Goal: Information Seeking & Learning: Check status

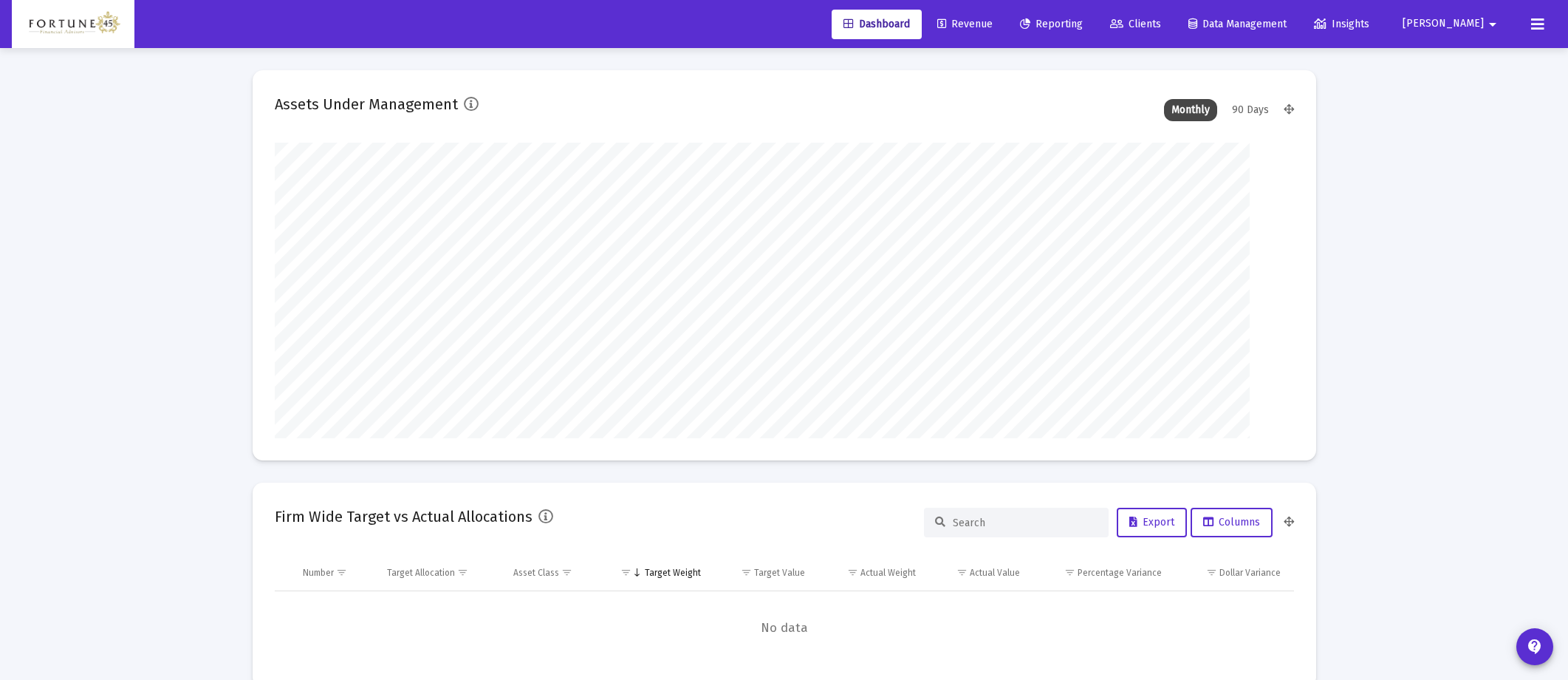
scroll to position [295, 548]
click at [1063, 27] on link "Clients" at bounding box center [1136, 24] width 75 height 30
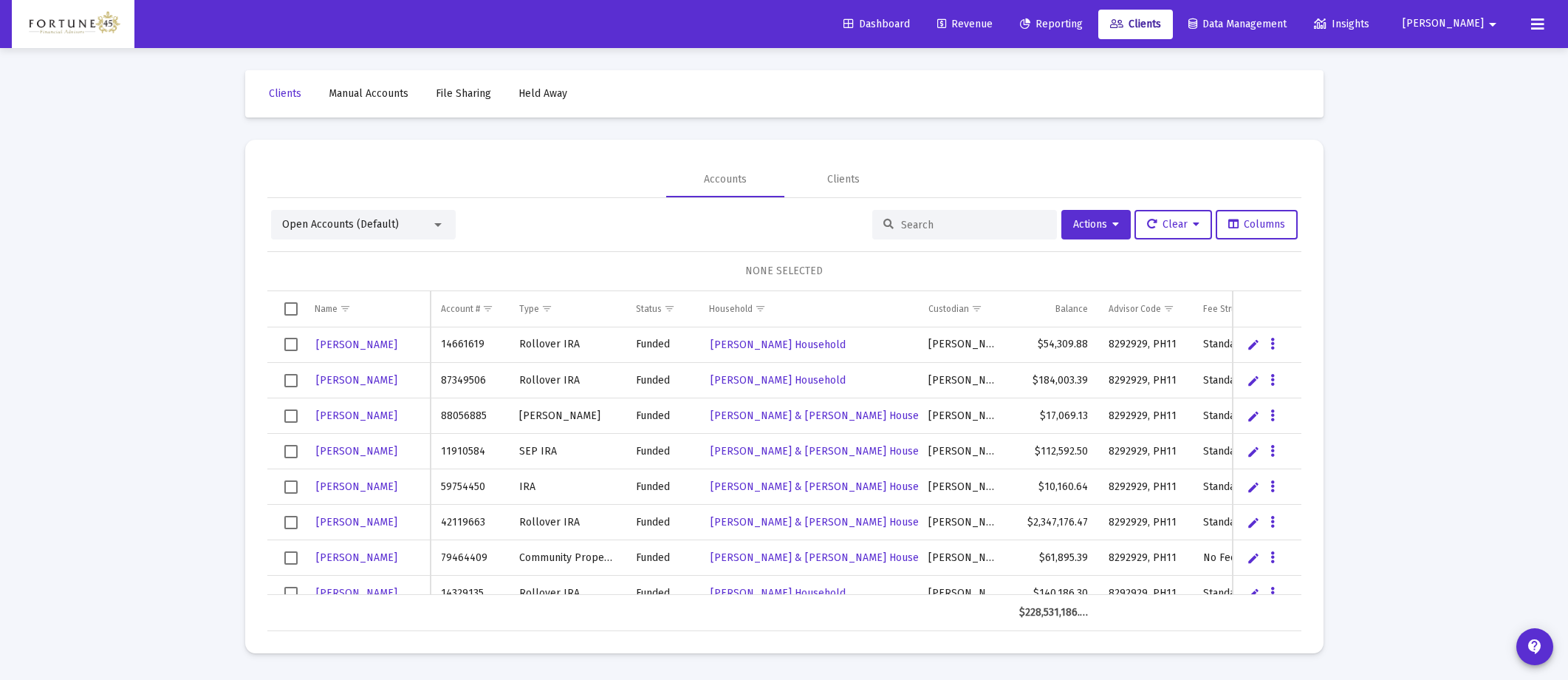
click at [301, 314] on td "Data grid" at bounding box center [286, 309] width 37 height 35
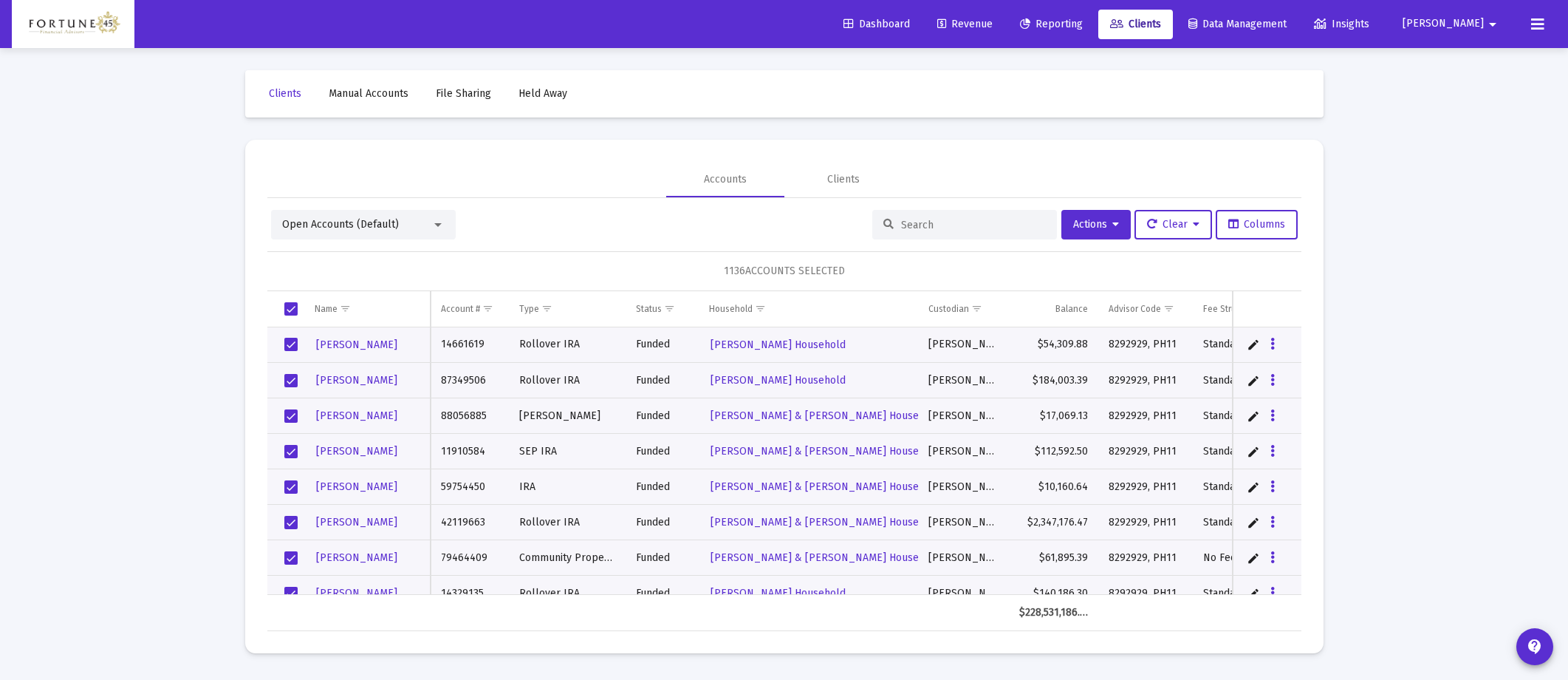
click at [301, 314] on td "Data grid" at bounding box center [286, 309] width 37 height 35
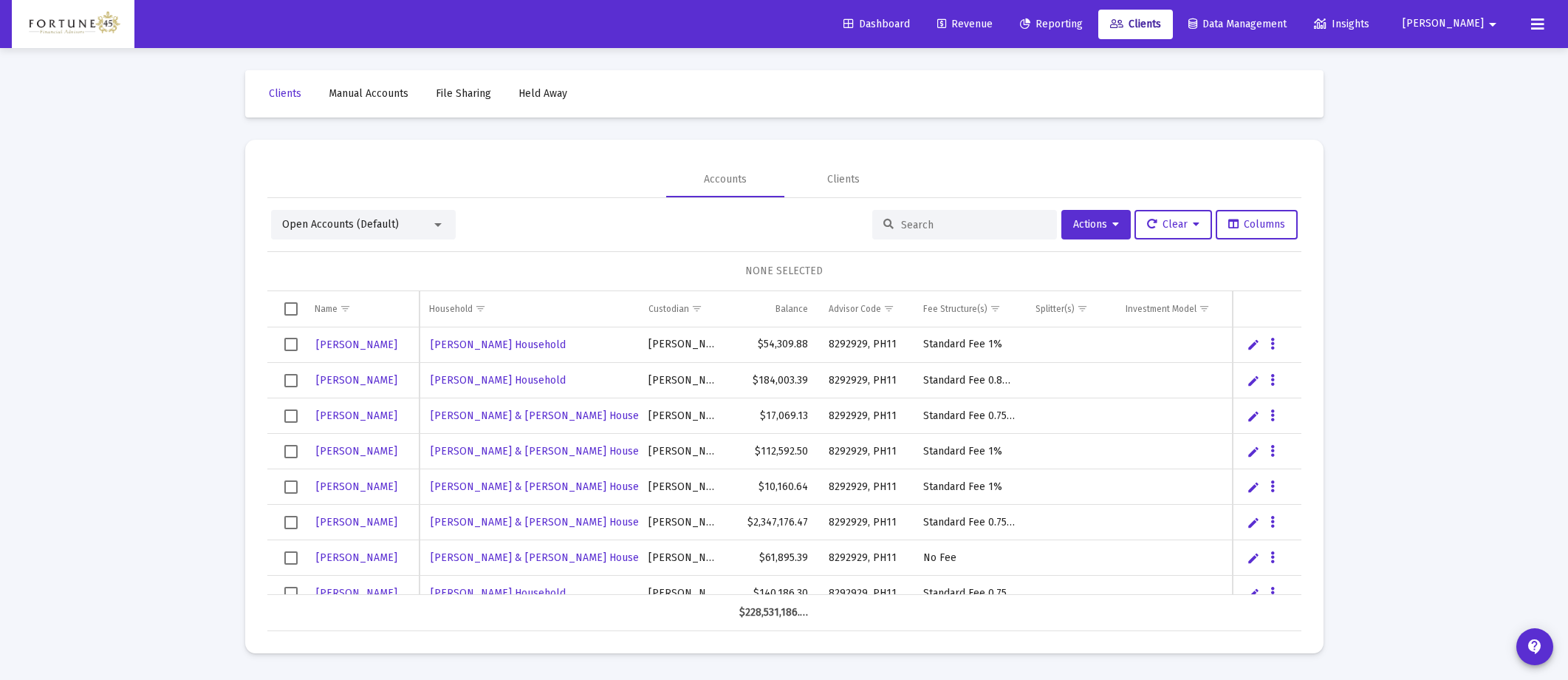
scroll to position [0, 199]
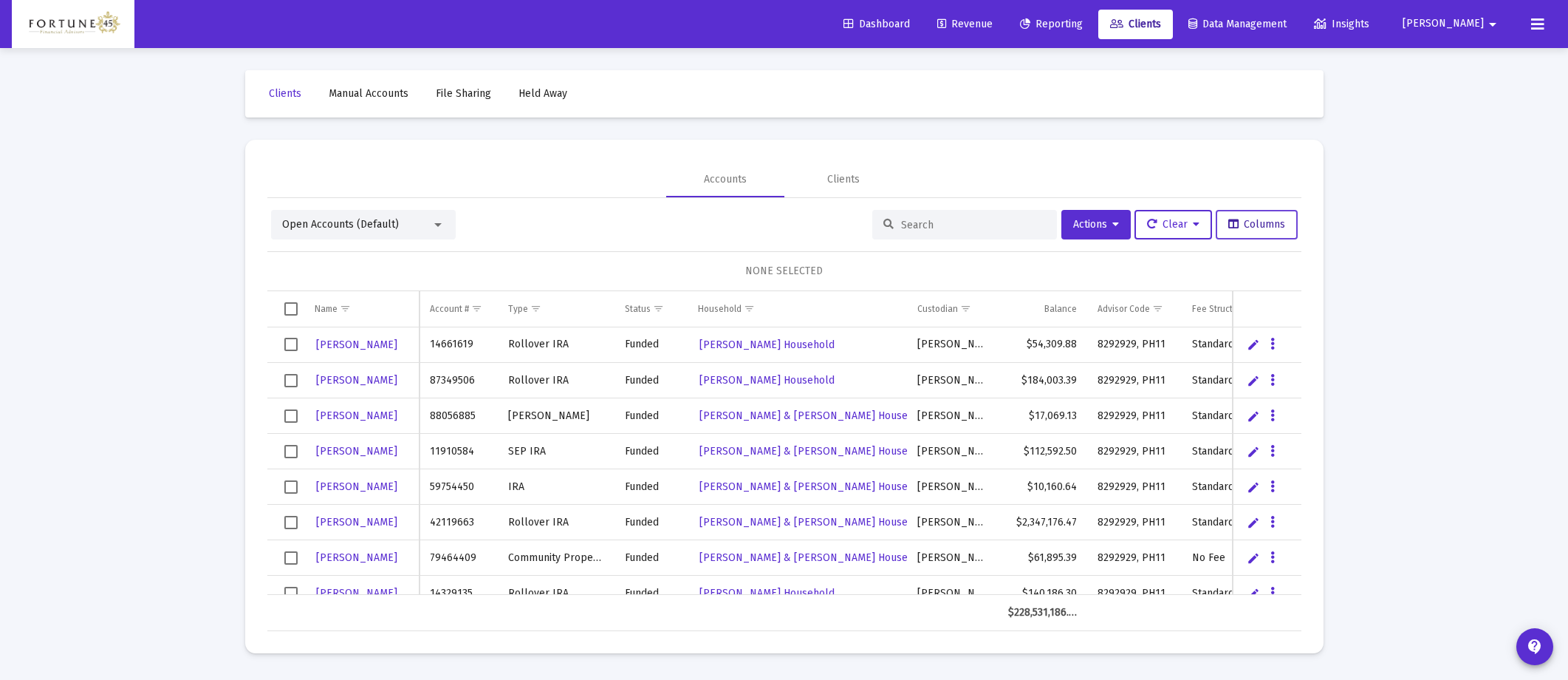
click at [1063, 223] on button "Columns" at bounding box center [1257, 224] width 82 height 30
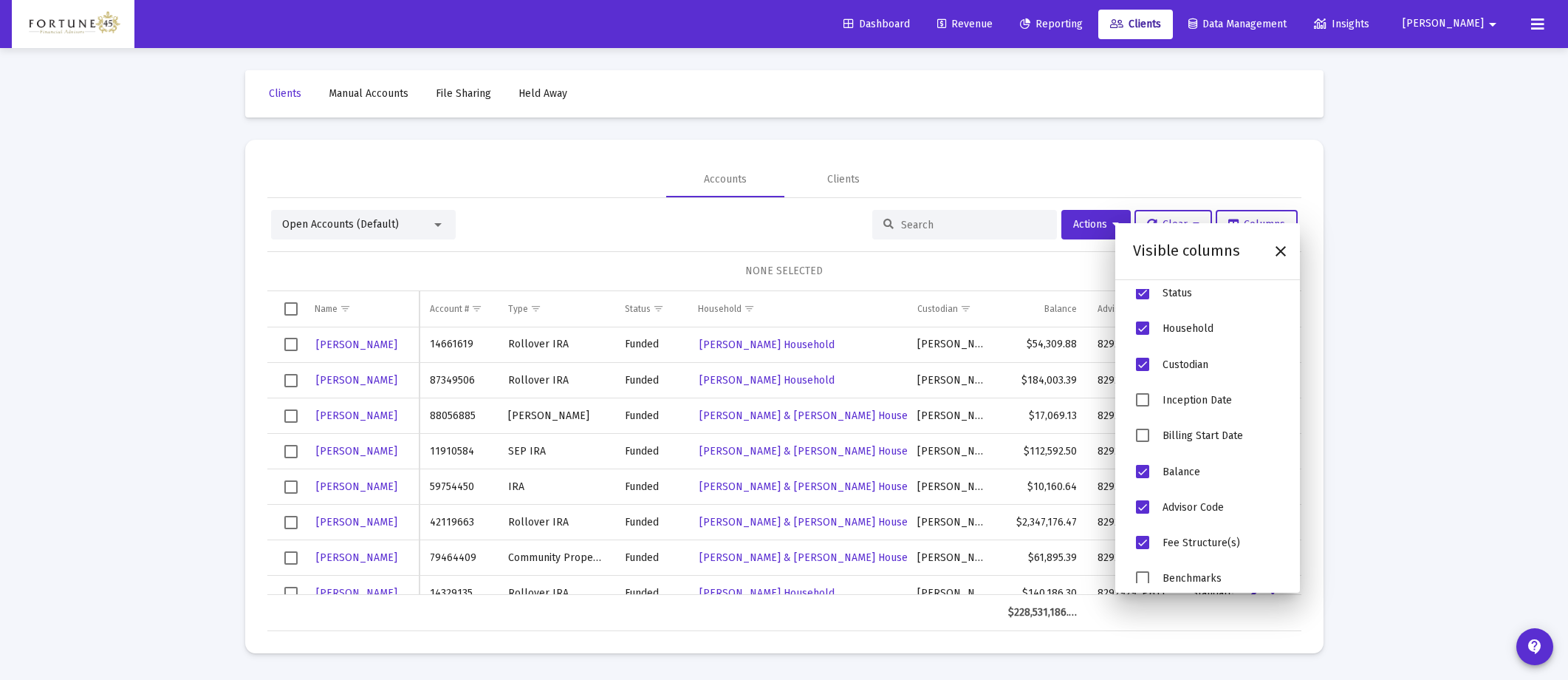
click at [1063, 436] on span "Billing Start Date" at bounding box center [1142, 435] width 13 height 13
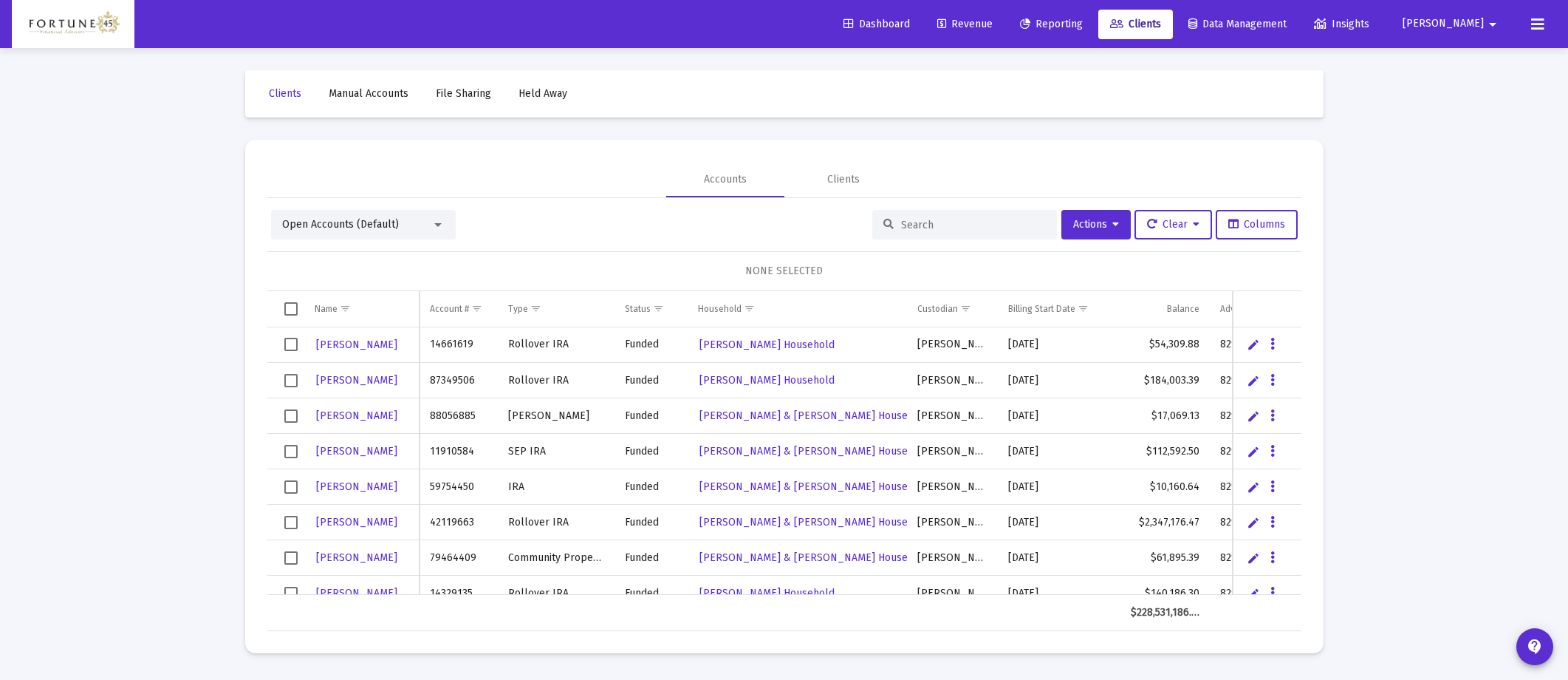
click at [750, 241] on div "Open Accounts (Default) Actions Clear Columns NONE SELECTED Name Name Account #…" at bounding box center [784, 420] width 1034 height 421
click at [1063, 311] on span "Show filter options for column 'Billing Start Date'" at bounding box center [1083, 309] width 12 height 12
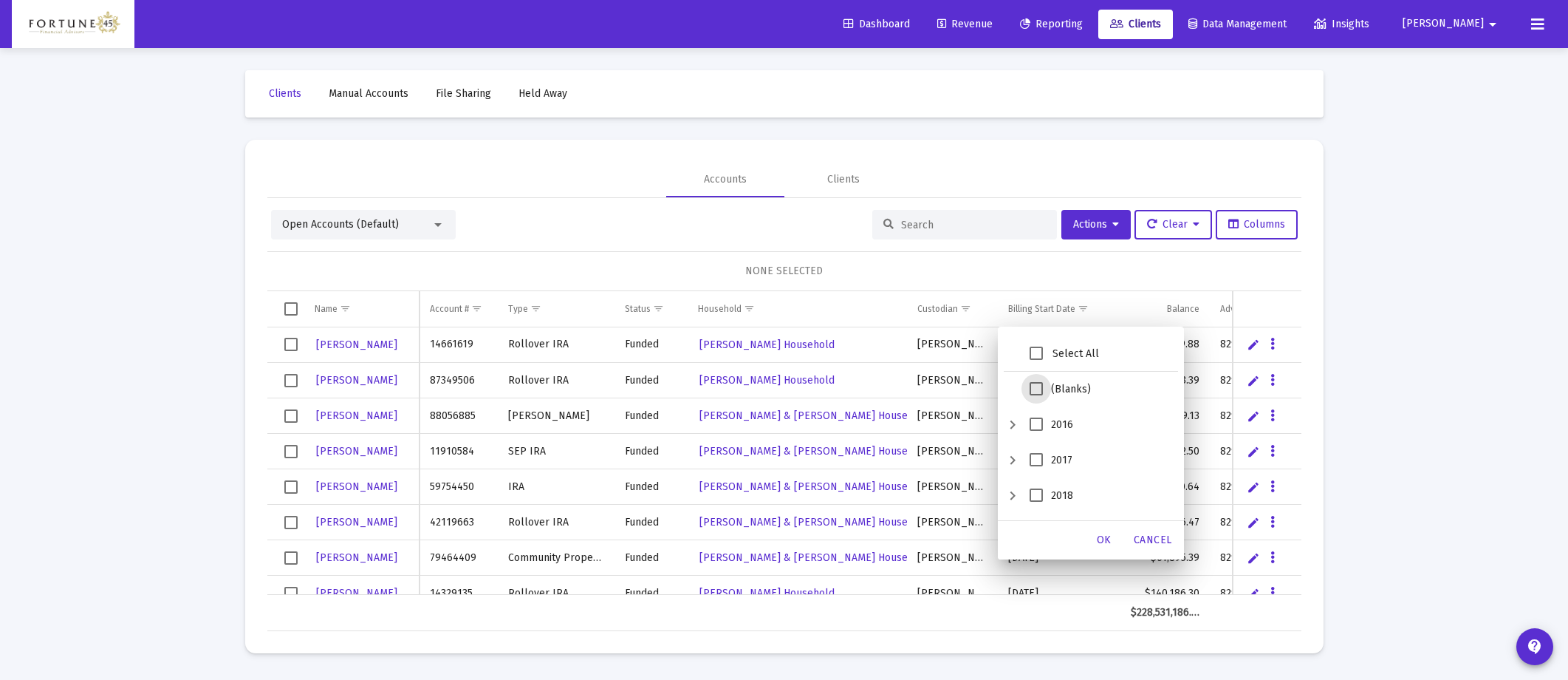
click at [1034, 385] on span "(Blanks)" at bounding box center [1036, 388] width 13 height 13
click at [1063, 497] on div "OK" at bounding box center [1103, 540] width 47 height 27
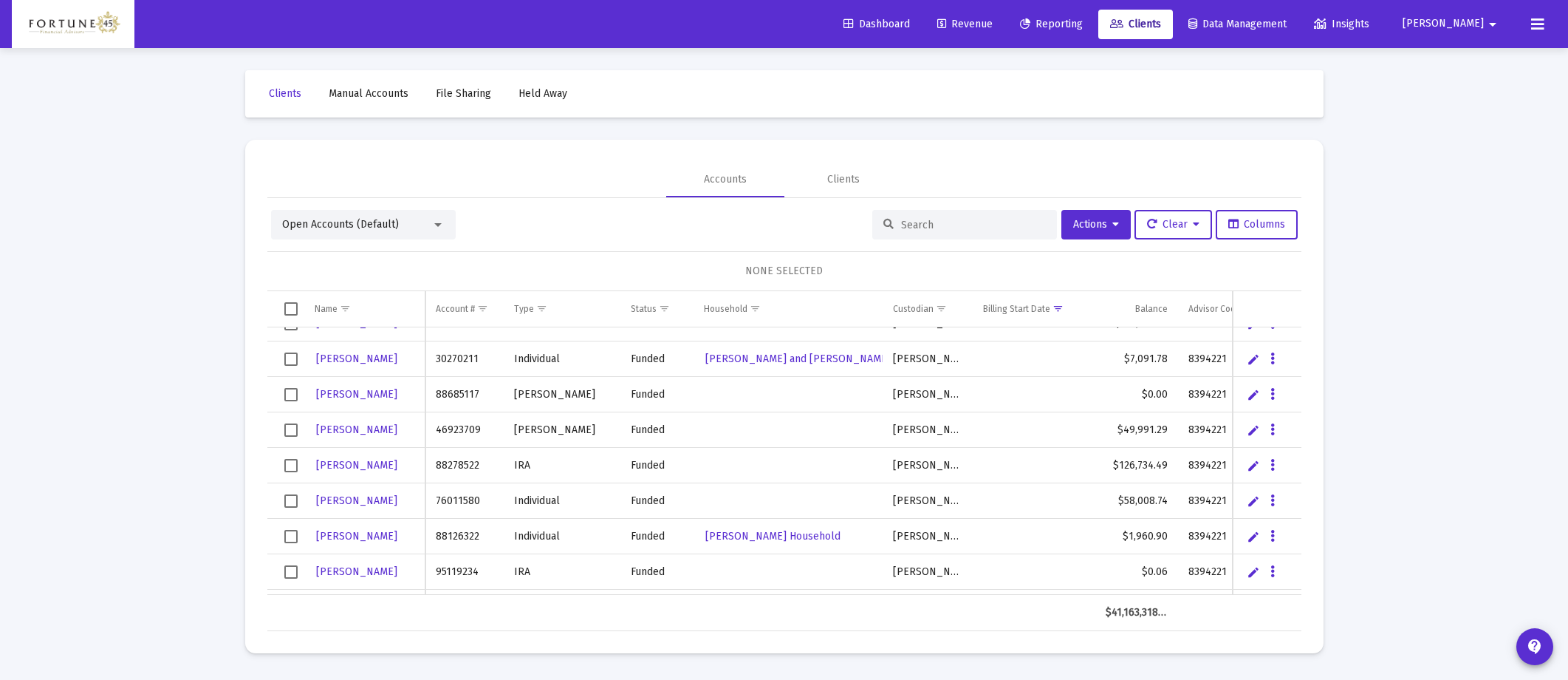
click at [289, 306] on span "Select all" at bounding box center [291, 309] width 13 height 13
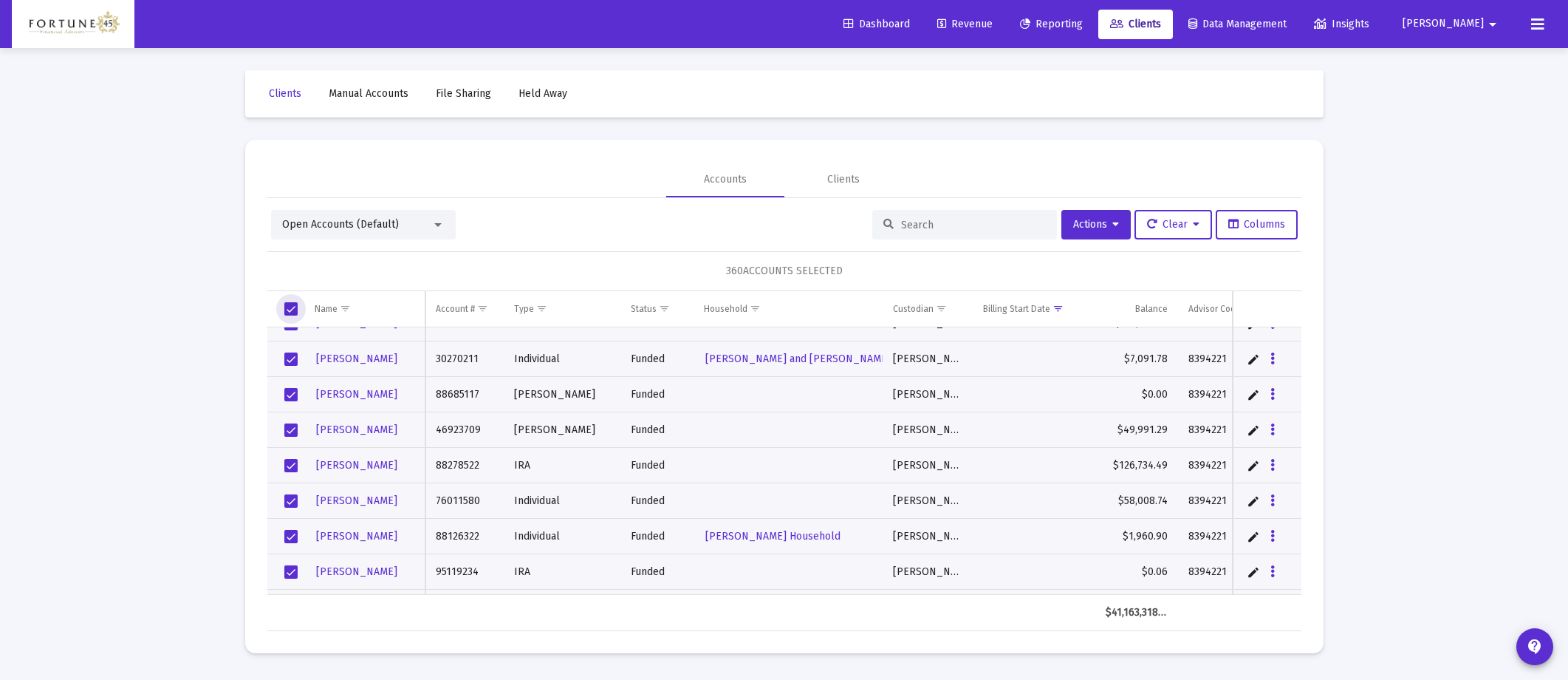
click at [289, 306] on span "Select all" at bounding box center [291, 309] width 13 height 13
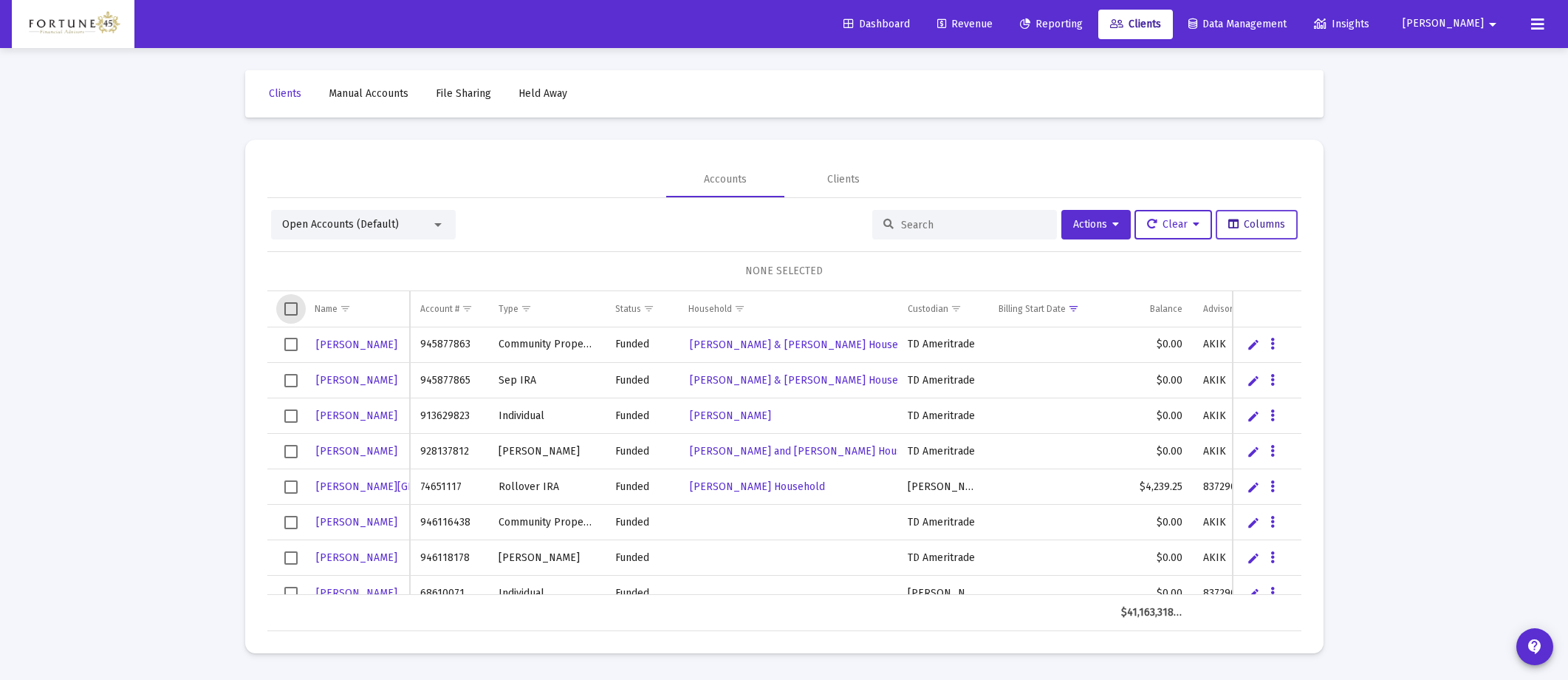
click at [1063, 221] on span "Columns" at bounding box center [1256, 223] width 57 height 12
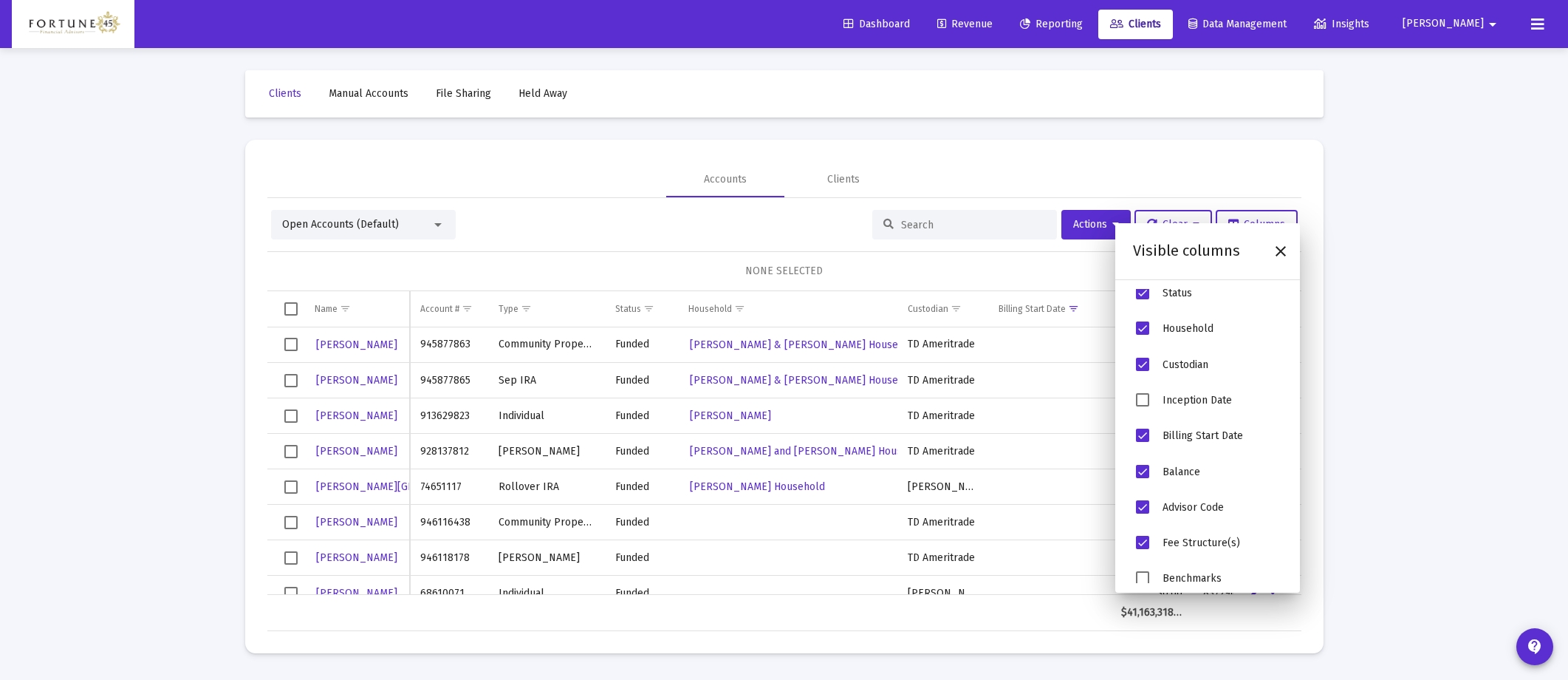
click at [1063, 401] on span "Inception Date" at bounding box center [1142, 400] width 13 height 13
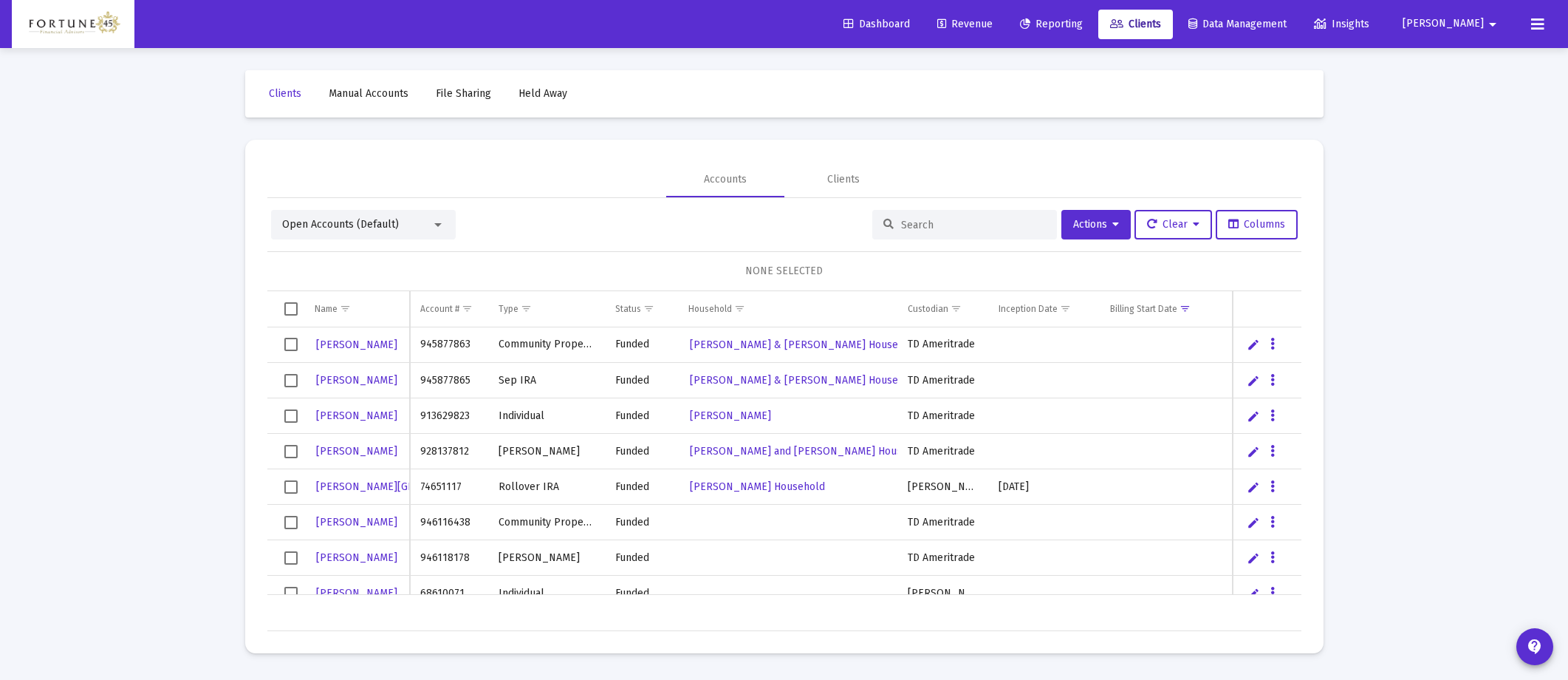
click at [1063, 275] on div "Loading... Clients Manual Accounts File Sharing Held Away Accounts Clients Open…" at bounding box center [784, 340] width 1568 height 680
click at [1063, 308] on span "Show filter options for column 'Billing Start Date'" at bounding box center [1185, 309] width 12 height 12
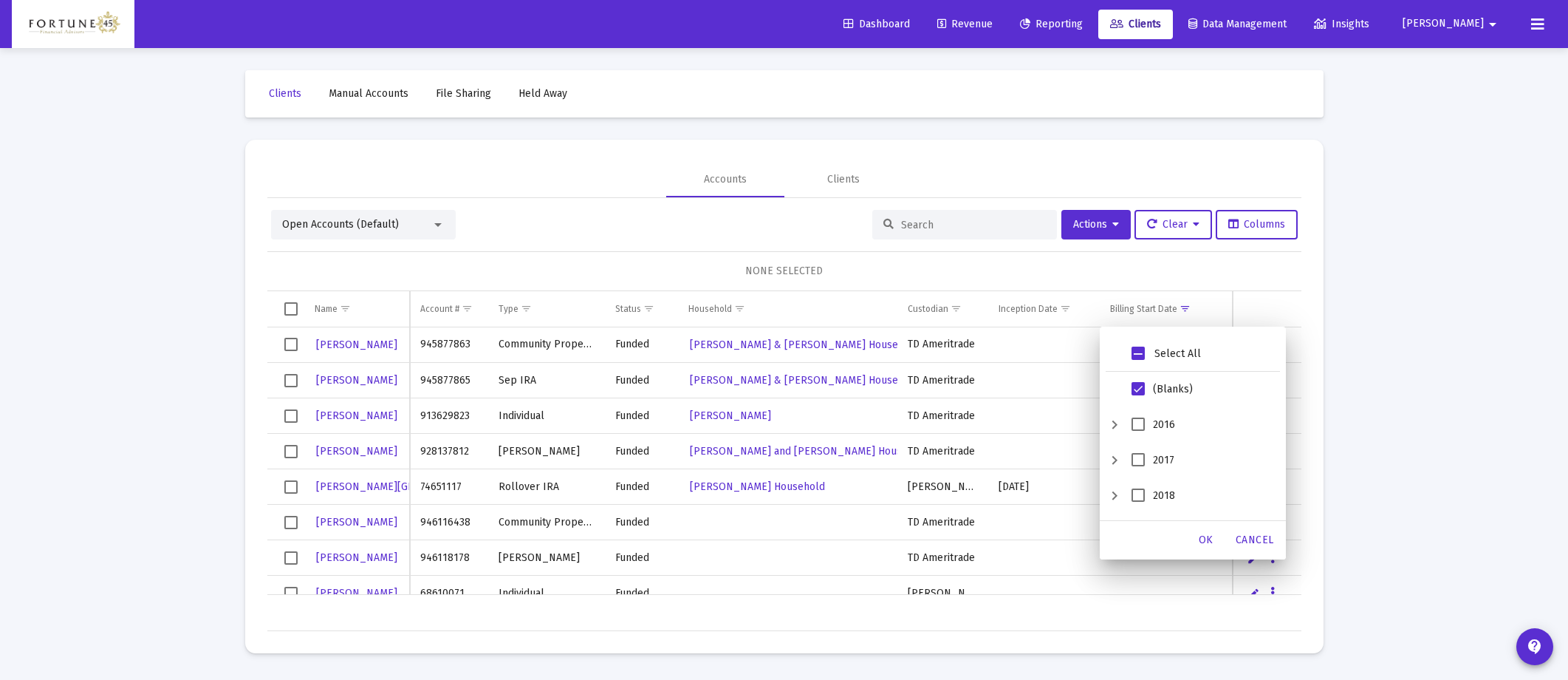
click at [1063, 358] on span "Filter options" at bounding box center [1138, 353] width 13 height 13
click at [1063, 497] on span "OK" at bounding box center [1206, 539] width 14 height 12
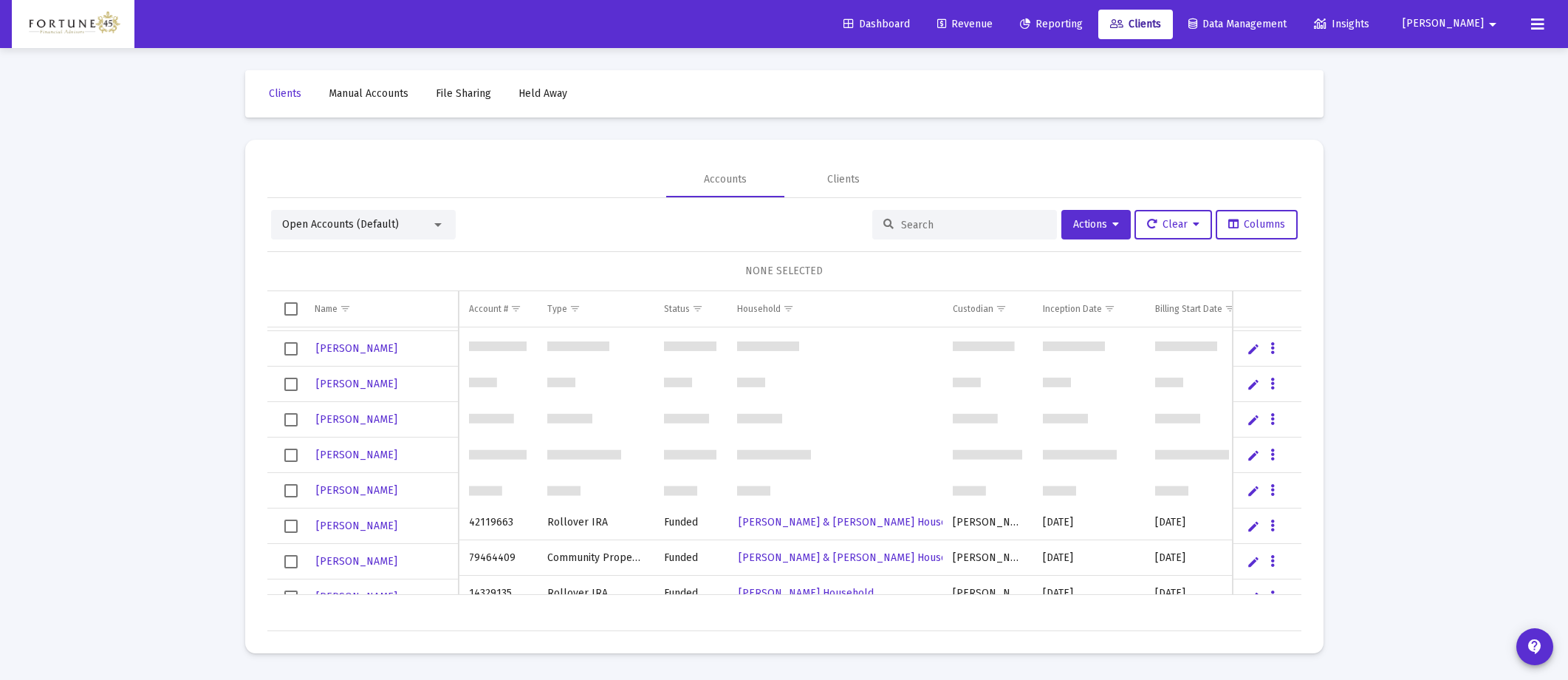
scroll to position [0, 0]
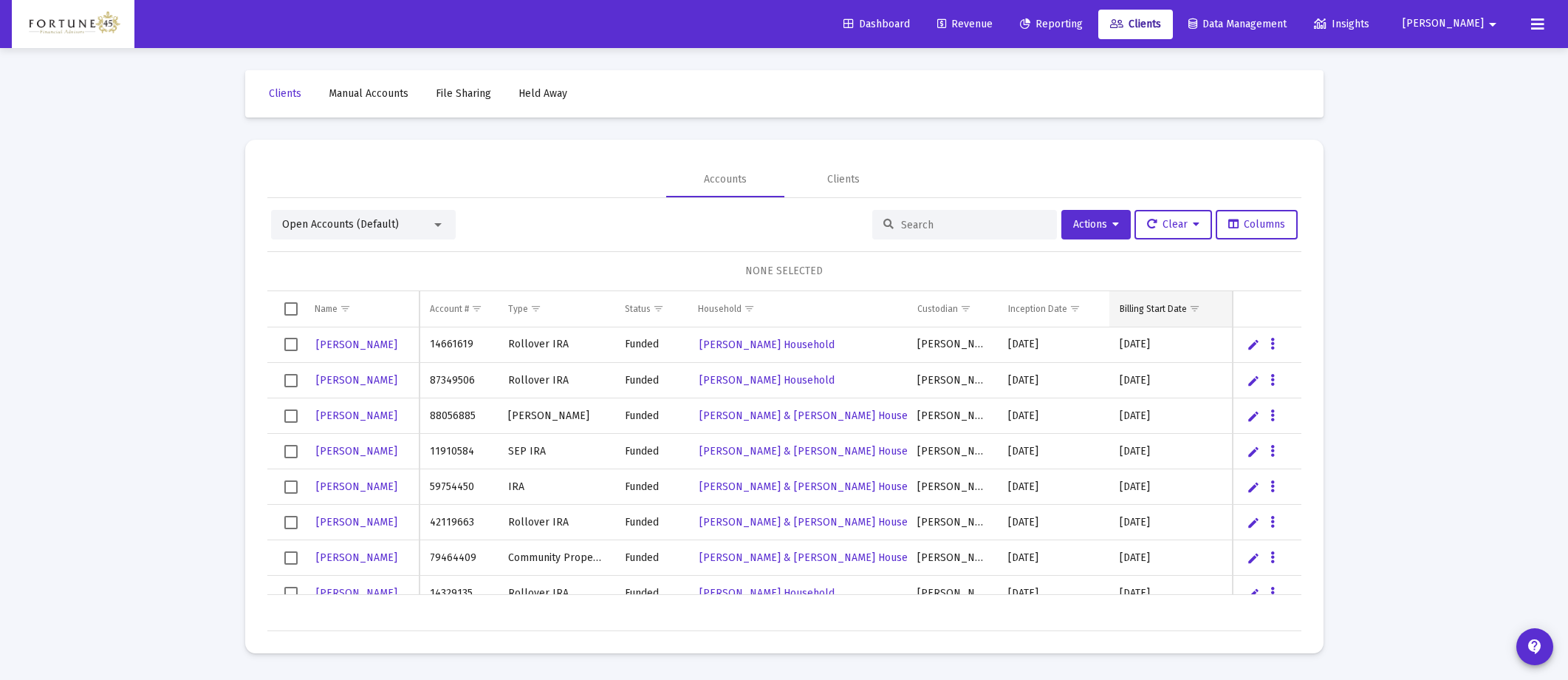
click at [1063, 308] on span "Show filter options for column 'Billing Start Date'" at bounding box center [1195, 309] width 12 height 12
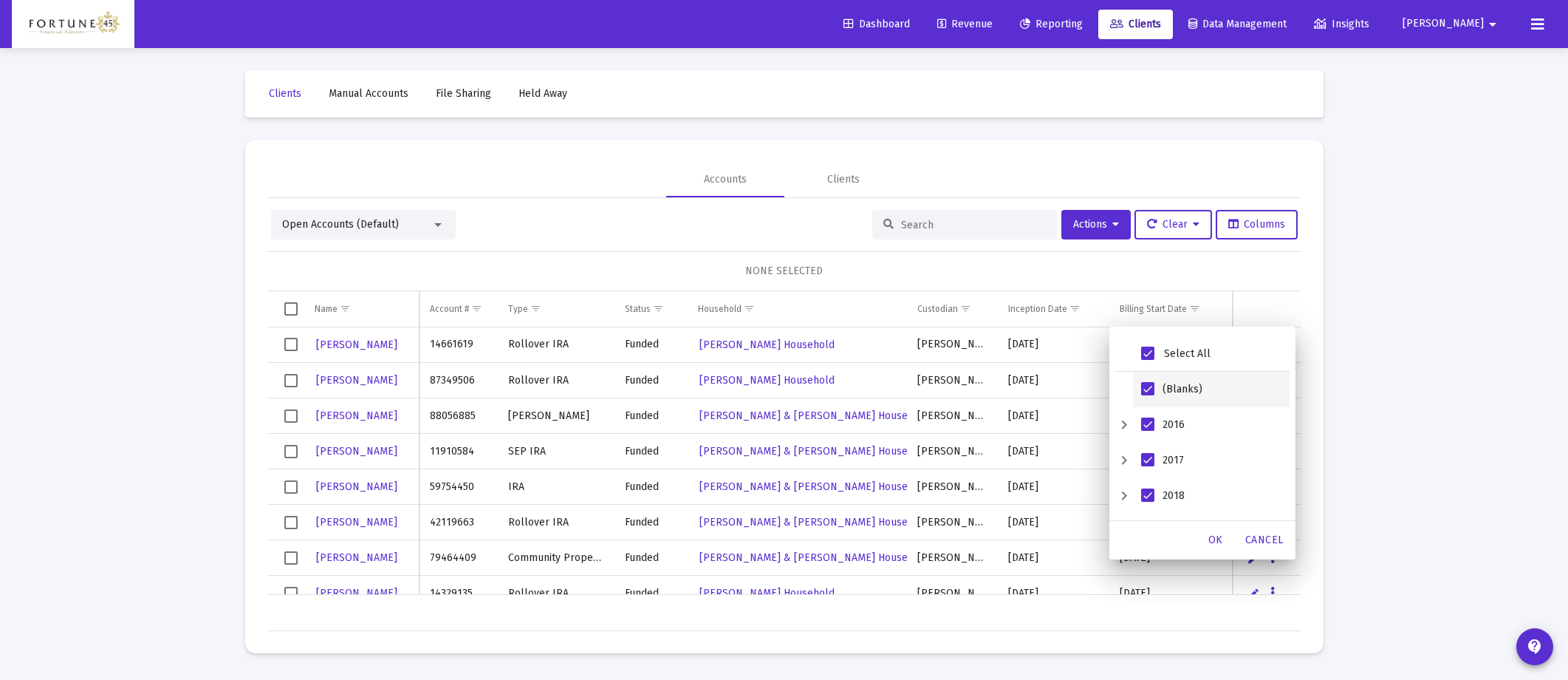
click at [1063, 391] on span "(Blanks)" at bounding box center [1147, 388] width 13 height 13
click at [1063, 382] on div "(Blanks)" at bounding box center [1147, 388] width 13 height 13
click at [1063, 353] on span "Filter options" at bounding box center [1147, 353] width 13 height 13
click at [1063, 383] on span "(Blanks)" at bounding box center [1147, 388] width 13 height 13
click at [1063, 497] on span "OK" at bounding box center [1215, 539] width 14 height 12
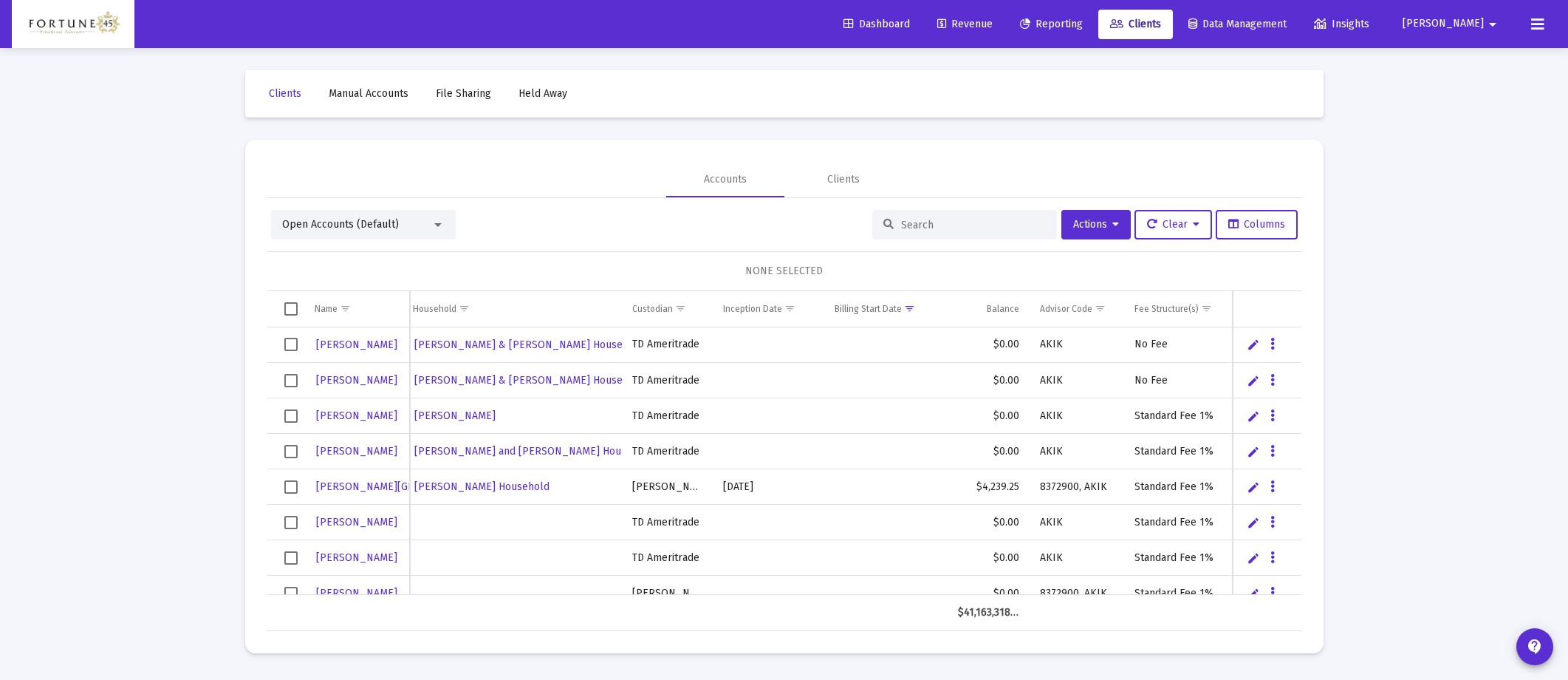
scroll to position [0, 119]
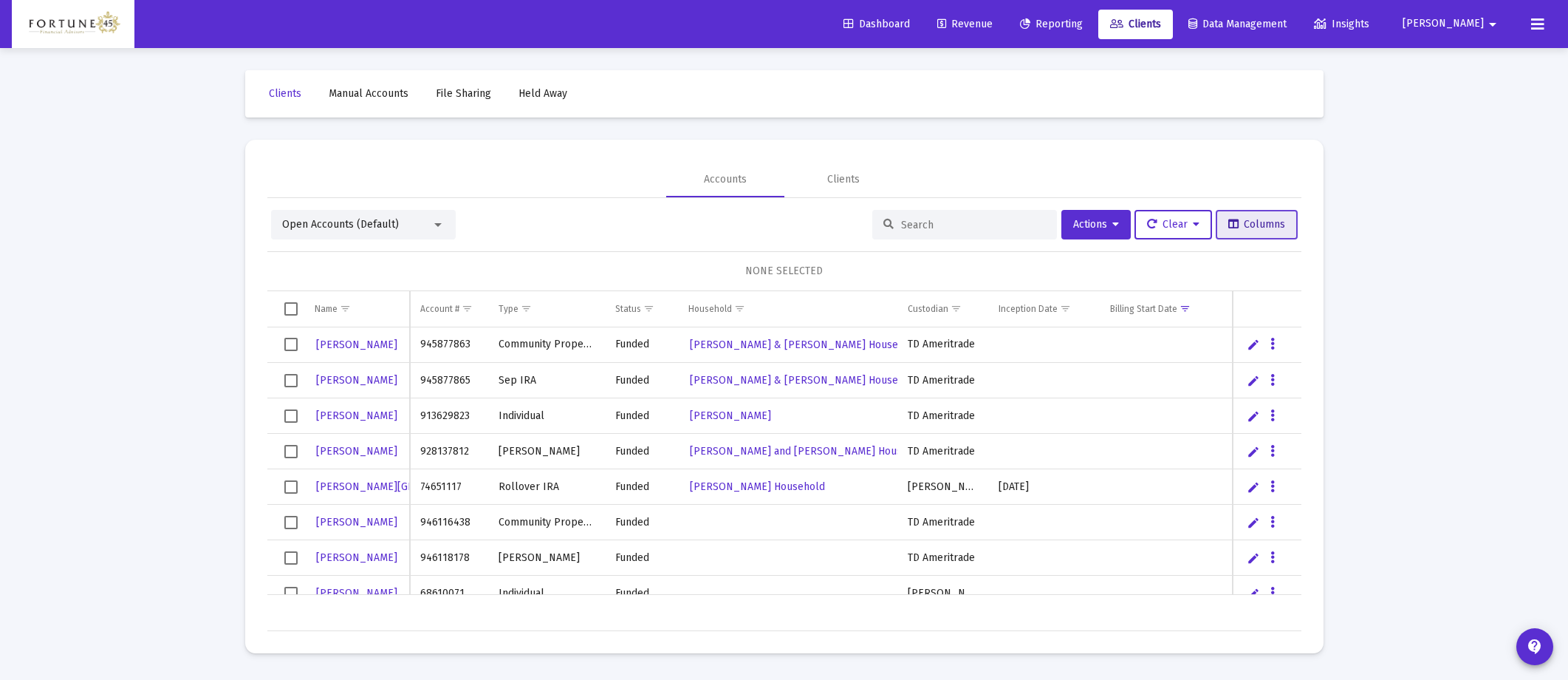
click at [1063, 239] on button "Columns" at bounding box center [1257, 224] width 82 height 30
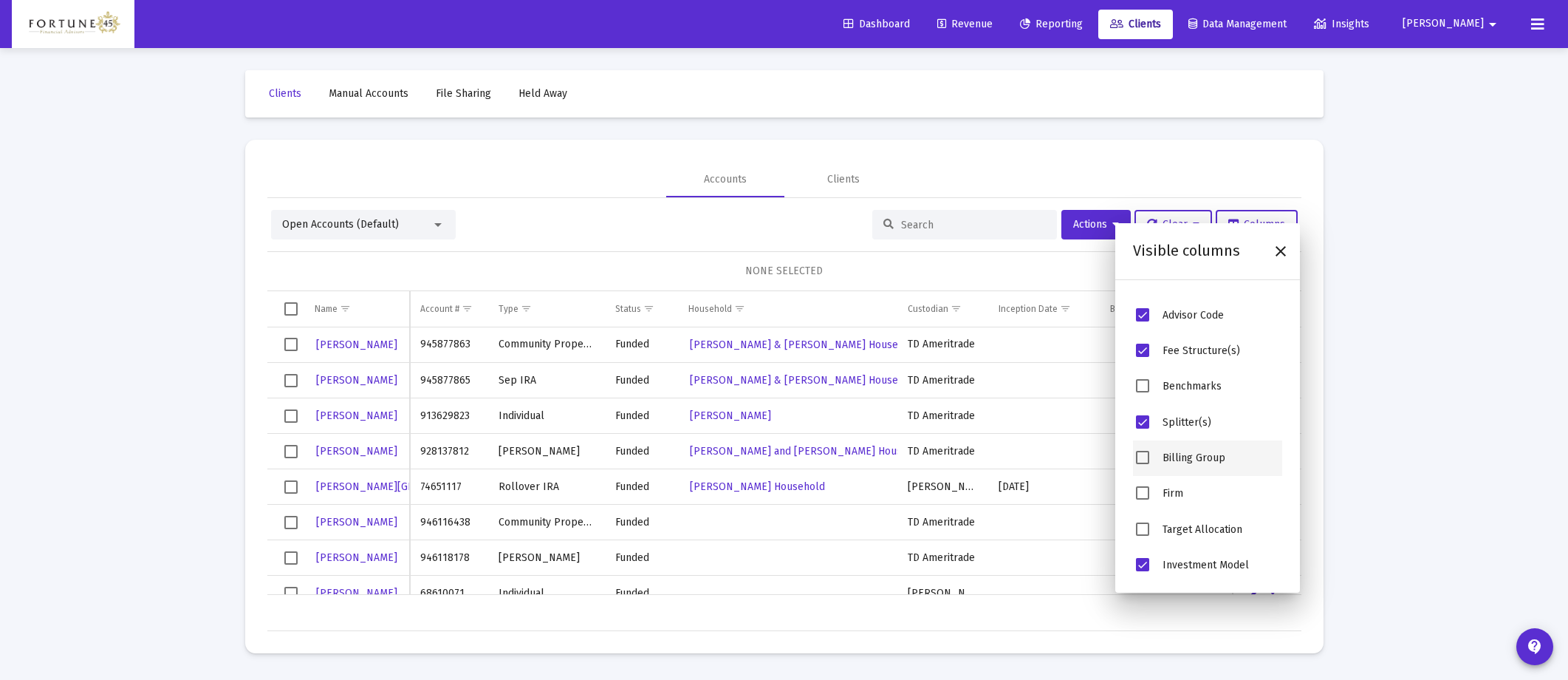
click at [1063, 455] on div "Billing Group" at bounding box center [1208, 457] width 150 height 35
click at [1063, 456] on span "Billing Group" at bounding box center [1142, 457] width 13 height 13
click at [847, 236] on div "Open Accounts (Default) Actions Clear Columns" at bounding box center [784, 224] width 1026 height 30
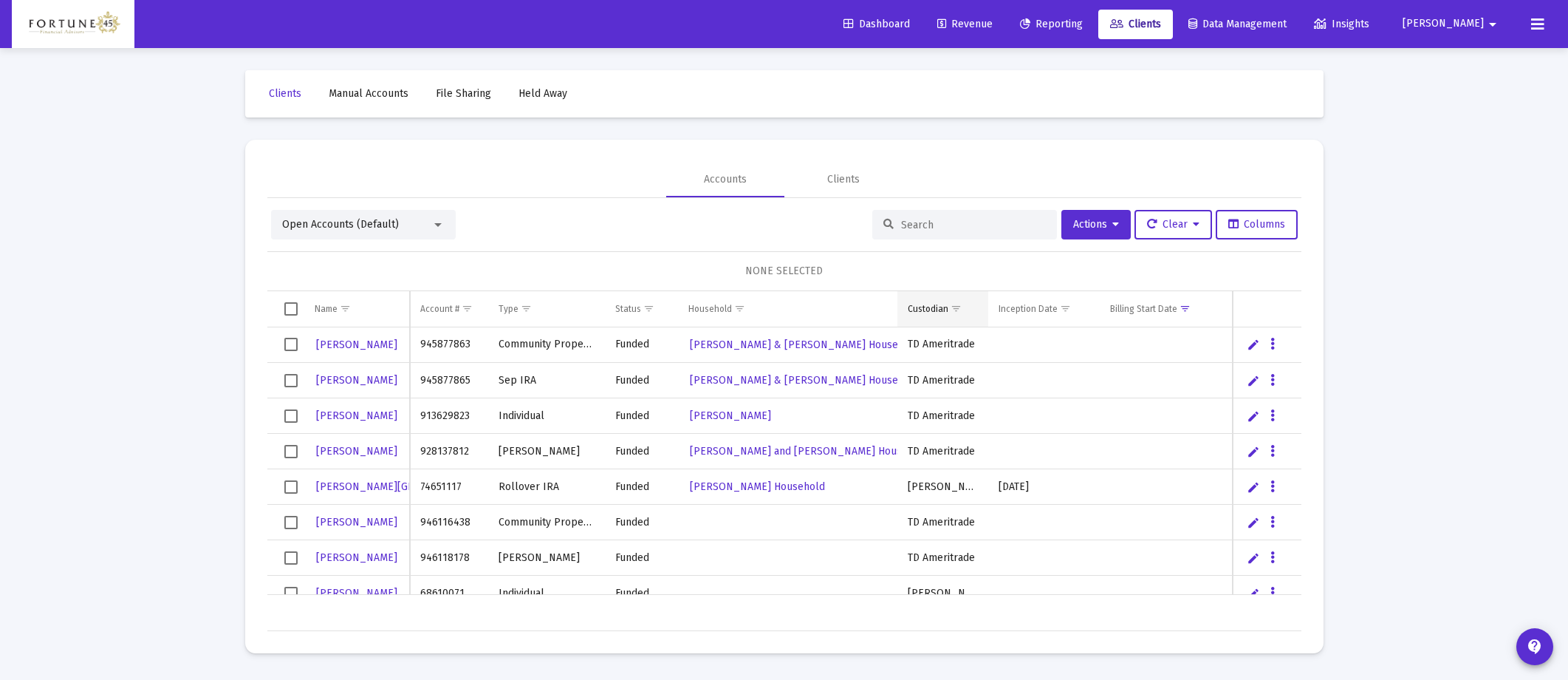
click at [951, 305] on span "Show filter options for column 'Custodian'" at bounding box center [957, 309] width 12 height 12
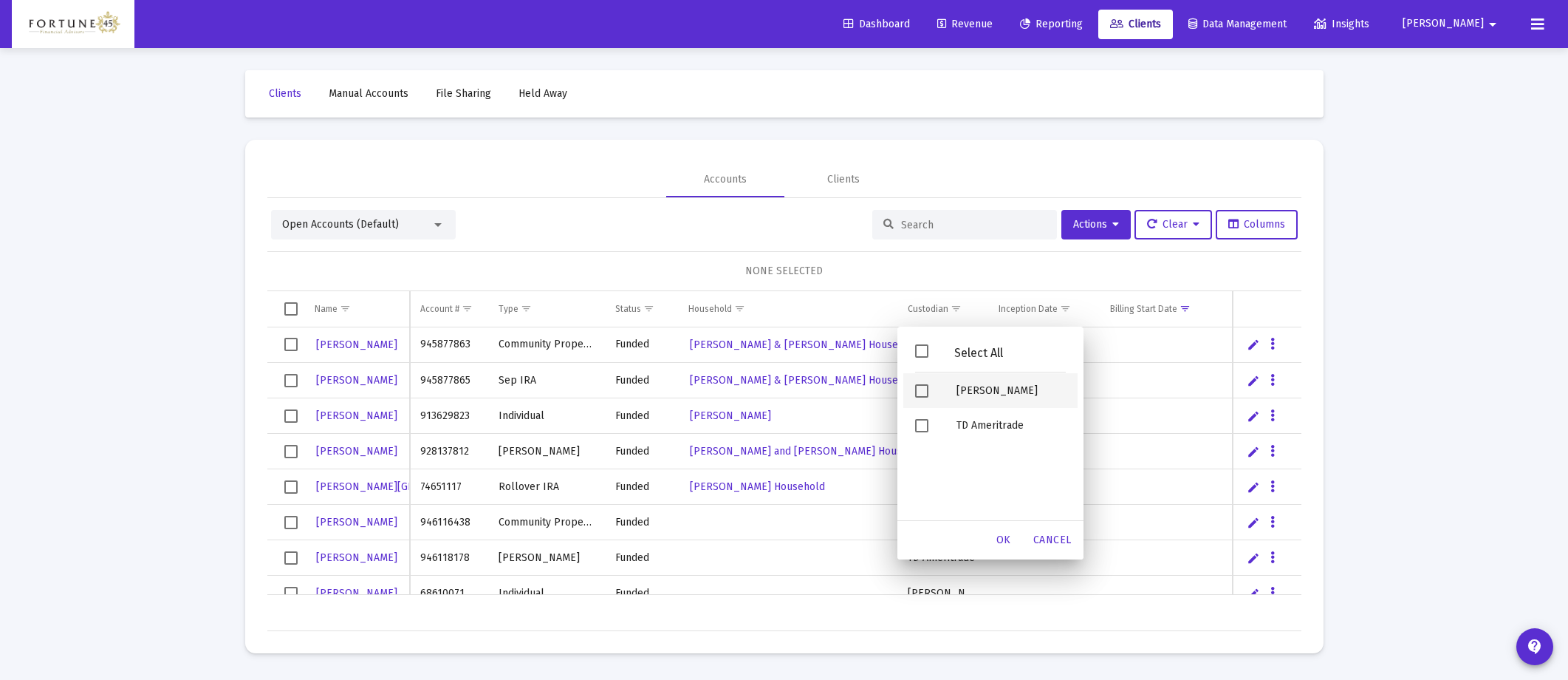
click at [921, 389] on span "Filter options" at bounding box center [922, 391] width 13 height 13
click at [1005, 497] on div "OK" at bounding box center [1003, 540] width 47 height 27
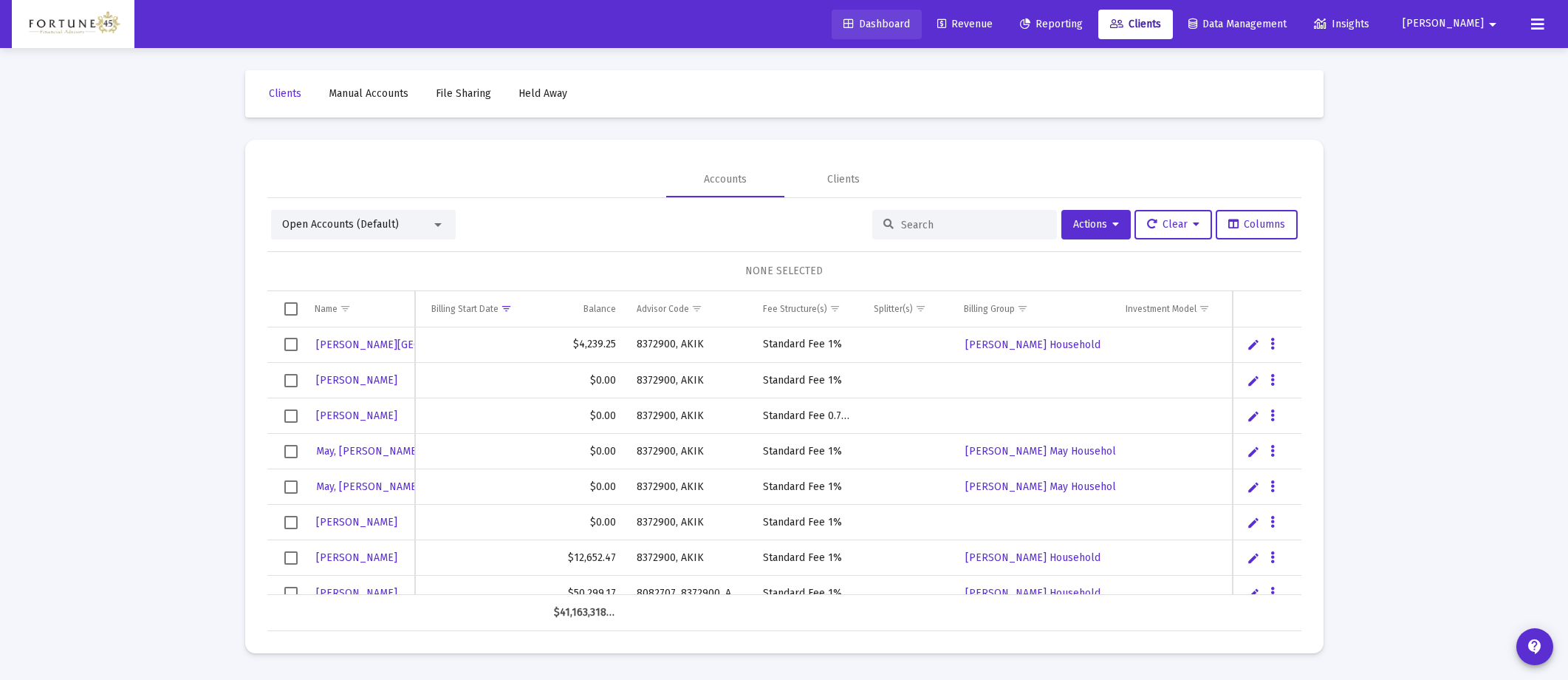
click at [922, 33] on link "Dashboard" at bounding box center [877, 24] width 90 height 30
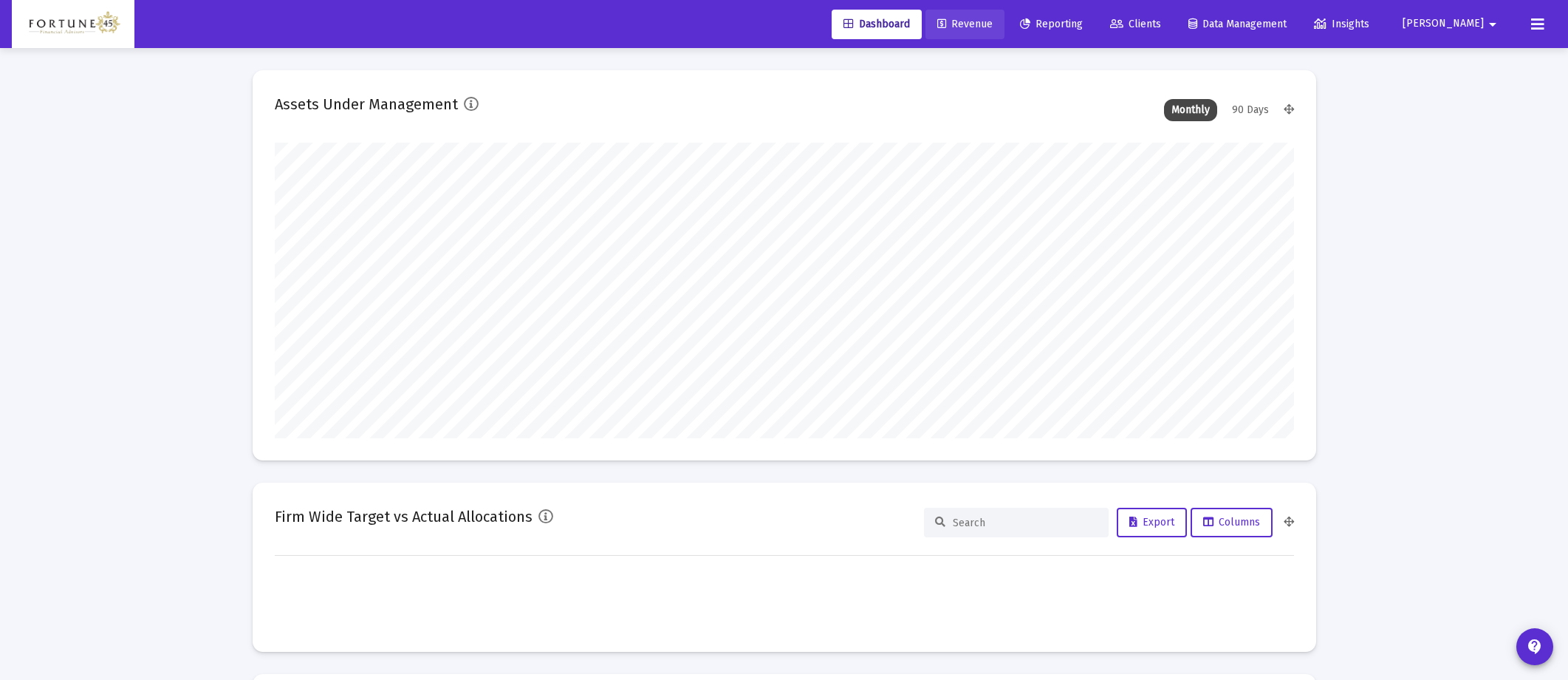
click at [993, 19] on span "Revenue" at bounding box center [965, 23] width 56 height 12
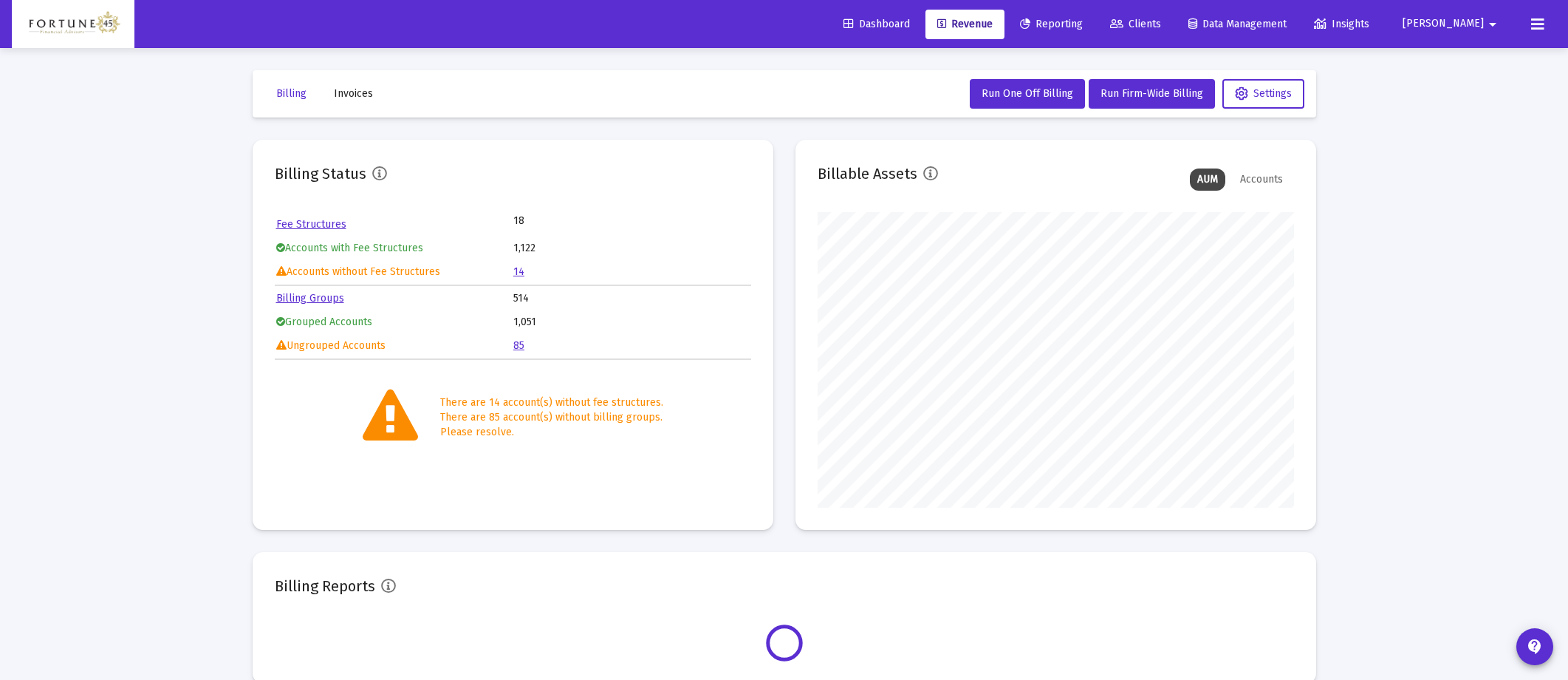
scroll to position [26, 0]
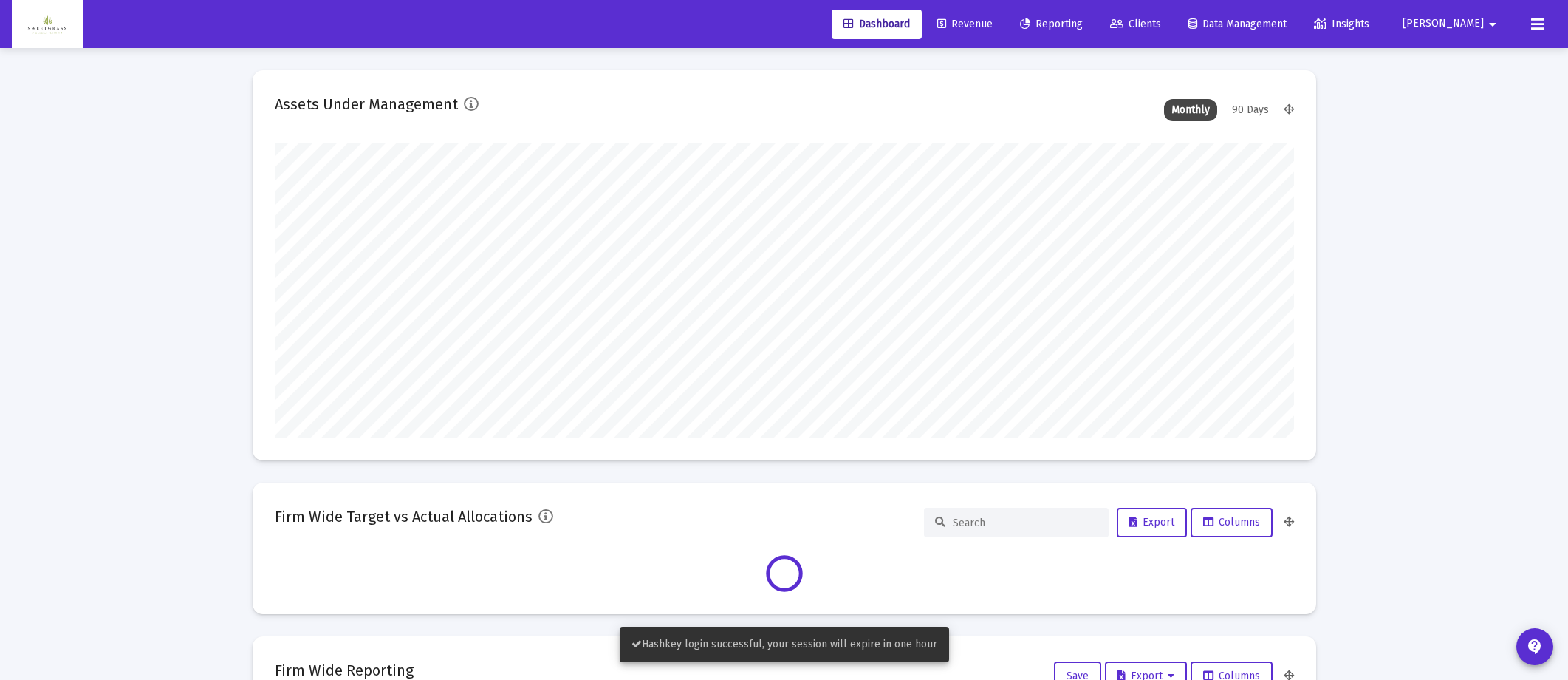
scroll to position [295, 1019]
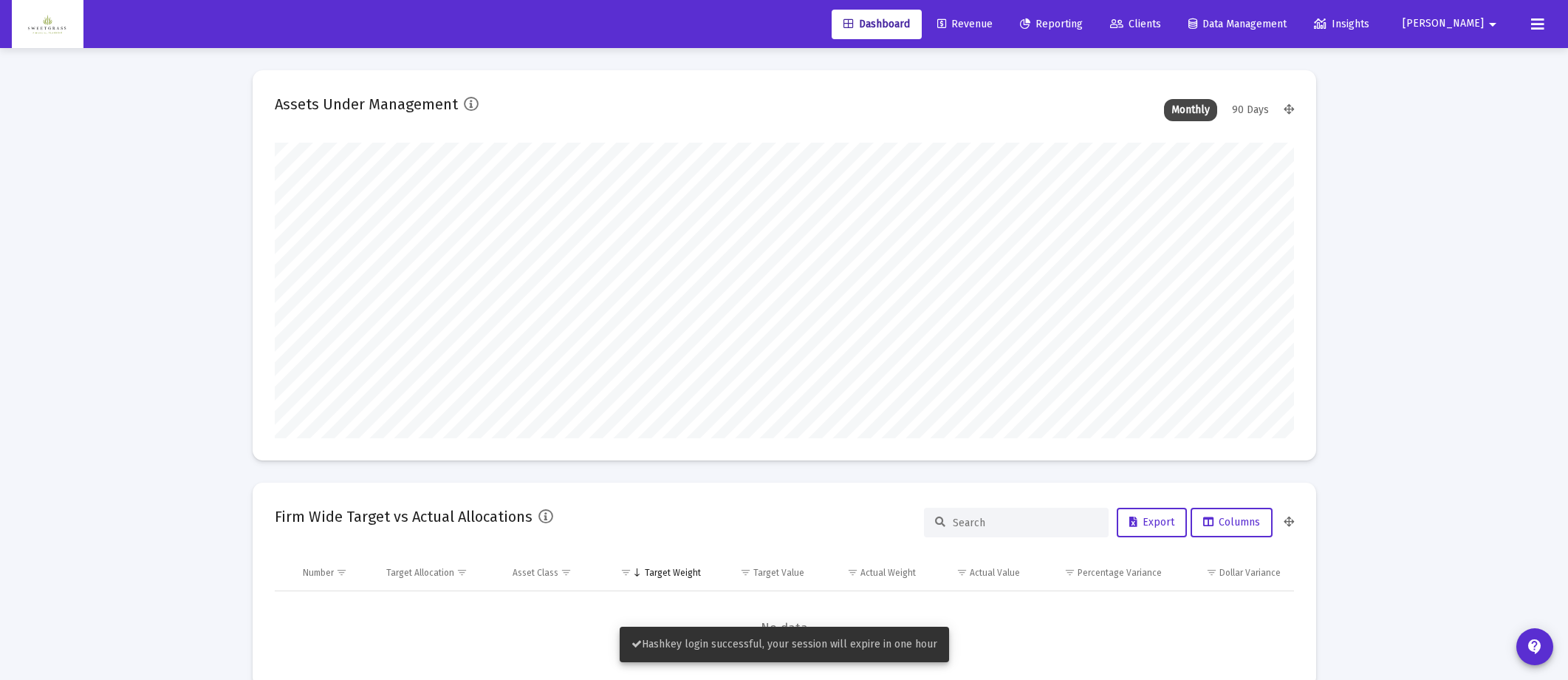
type input "[DATE]"
click at [993, 22] on span "Revenue" at bounding box center [965, 23] width 56 height 12
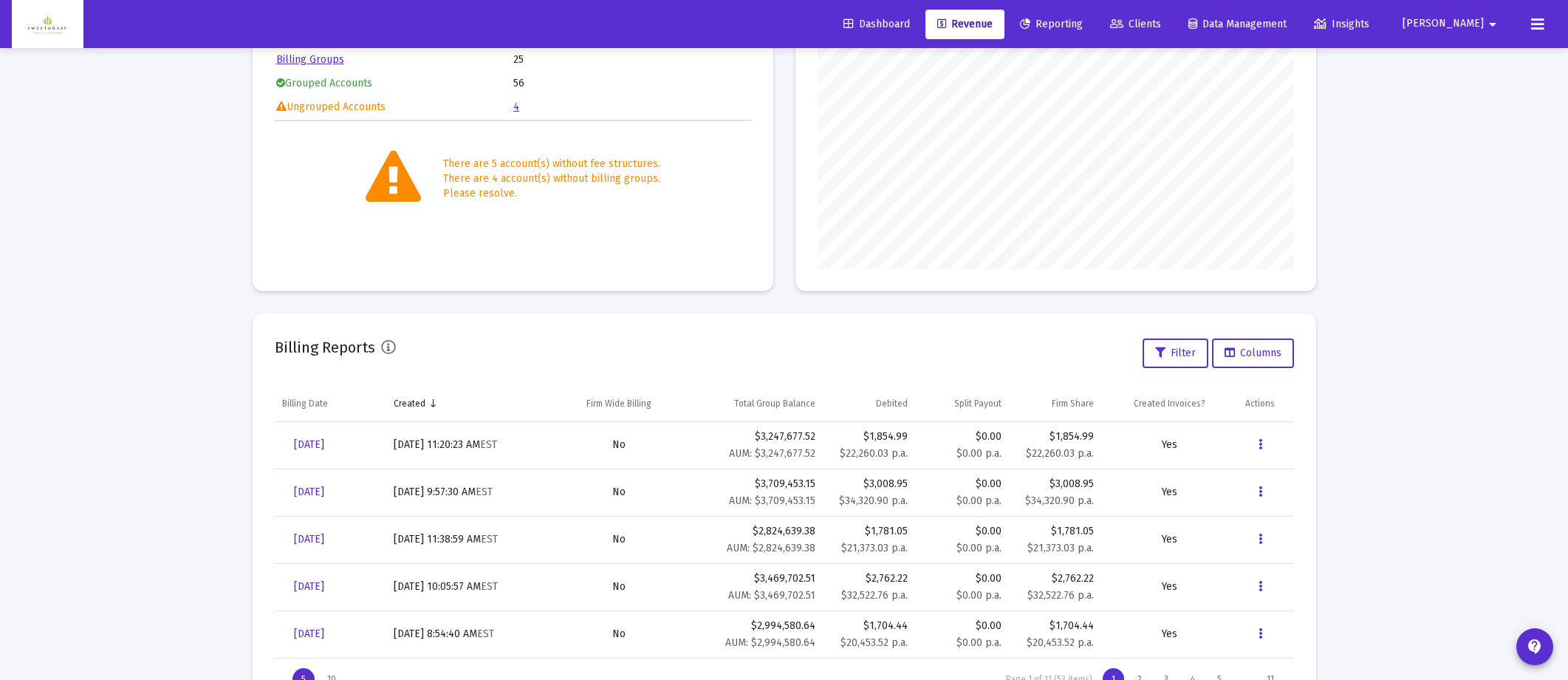
scroll to position [246, 0]
